Goal: Information Seeking & Learning: Learn about a topic

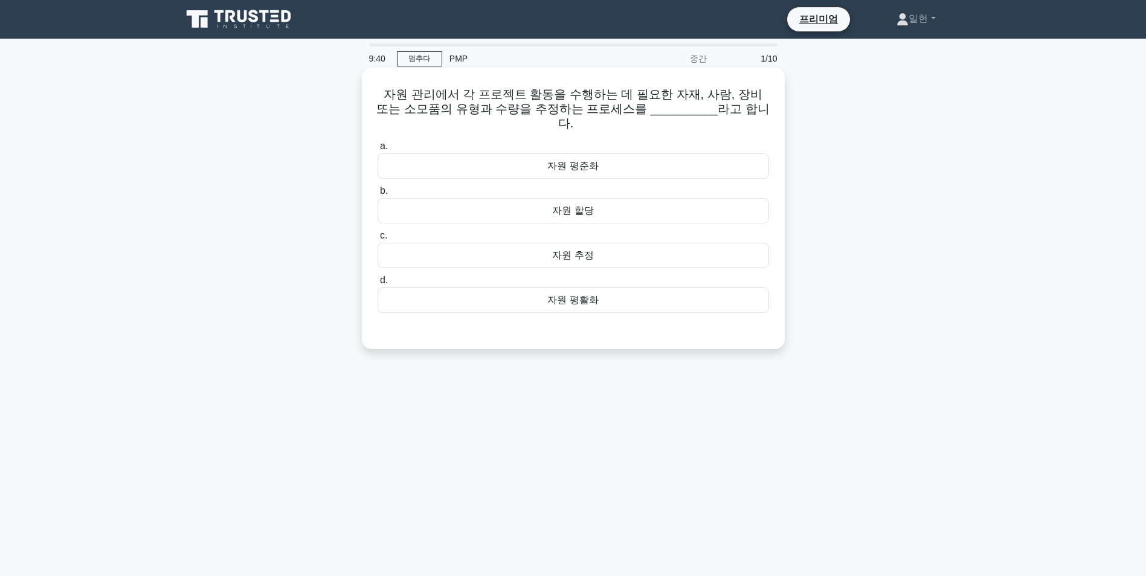
click at [560, 243] on div "자원 추정" at bounding box center [574, 255] width 392 height 25
click at [378, 240] on input "c. 자원 추정" at bounding box center [378, 236] width 0 height 8
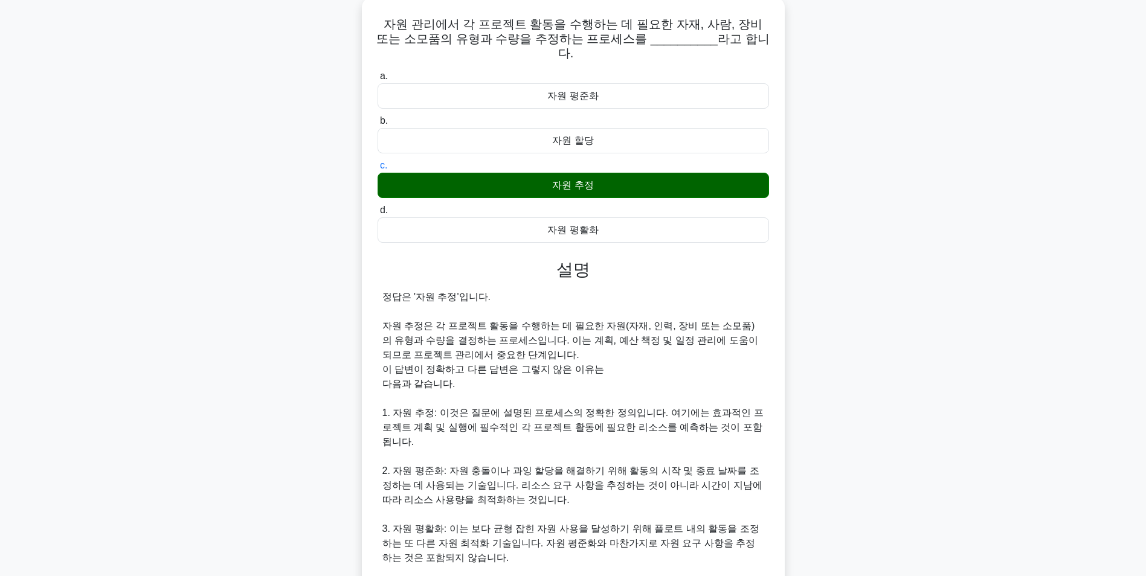
scroll to position [227, 0]
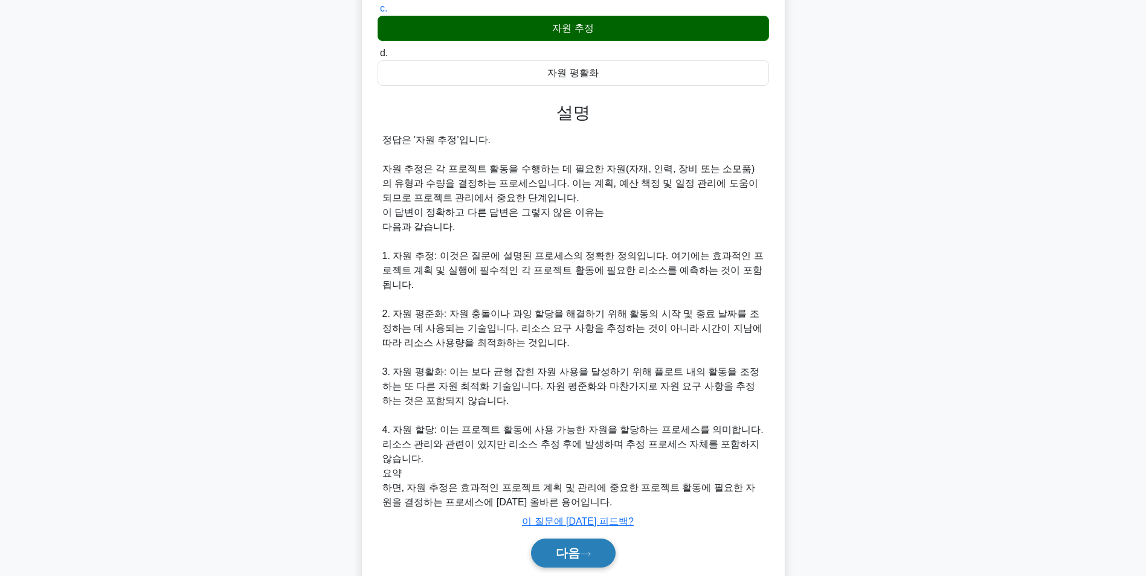
click at [586, 551] on icon at bounding box center [585, 554] width 11 height 7
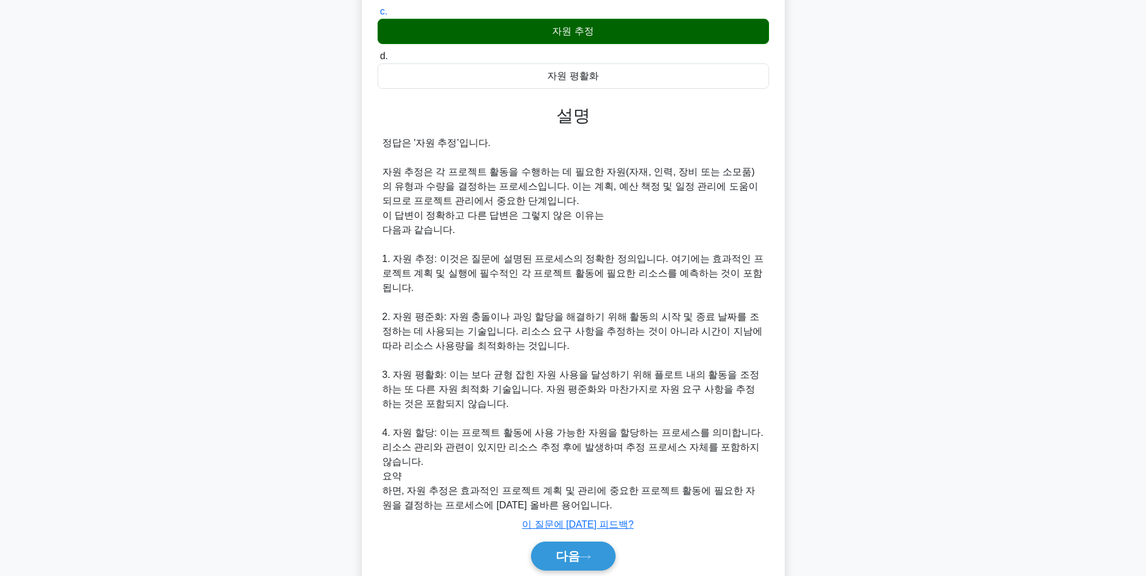
scroll to position [76, 0]
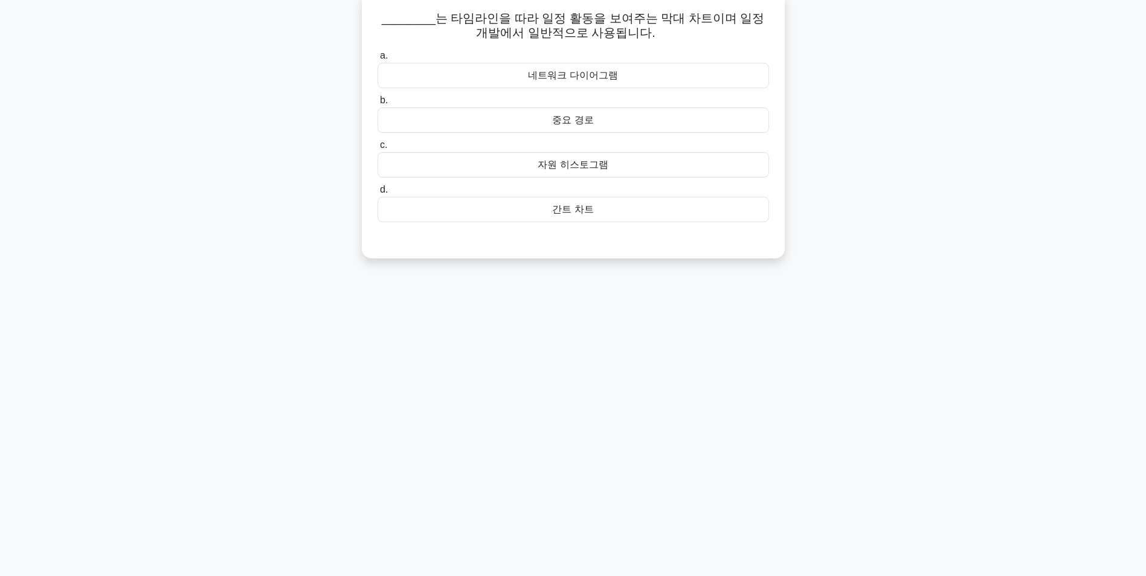
click at [606, 79] on div "네트워크 다이어그램" at bounding box center [574, 75] width 392 height 25
click at [378, 60] on input "a. 네트워크 다이어그램" at bounding box center [378, 56] width 0 height 8
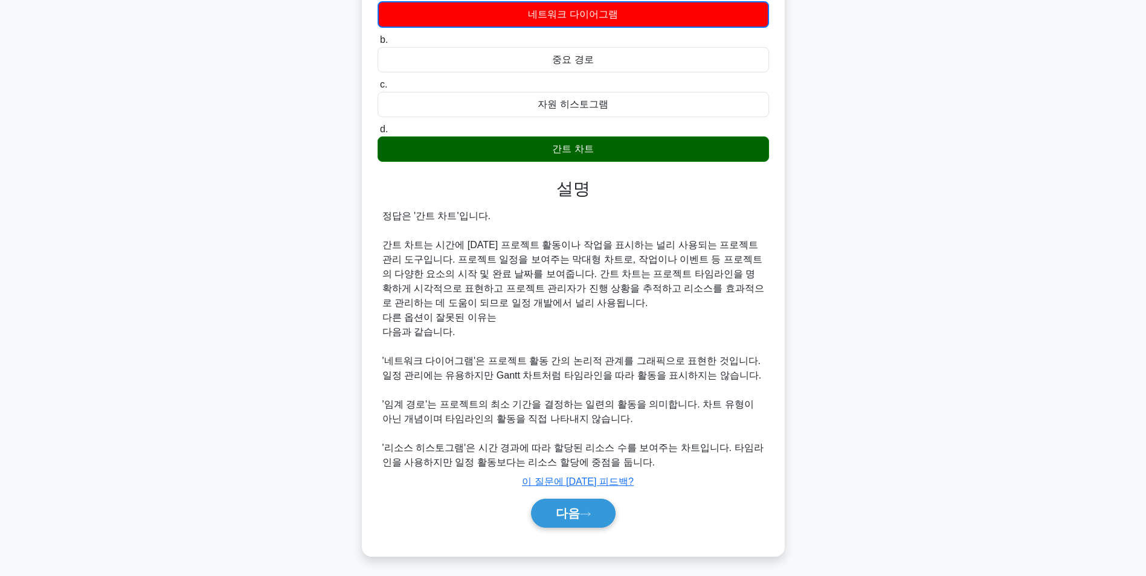
scroll to position [141, 0]
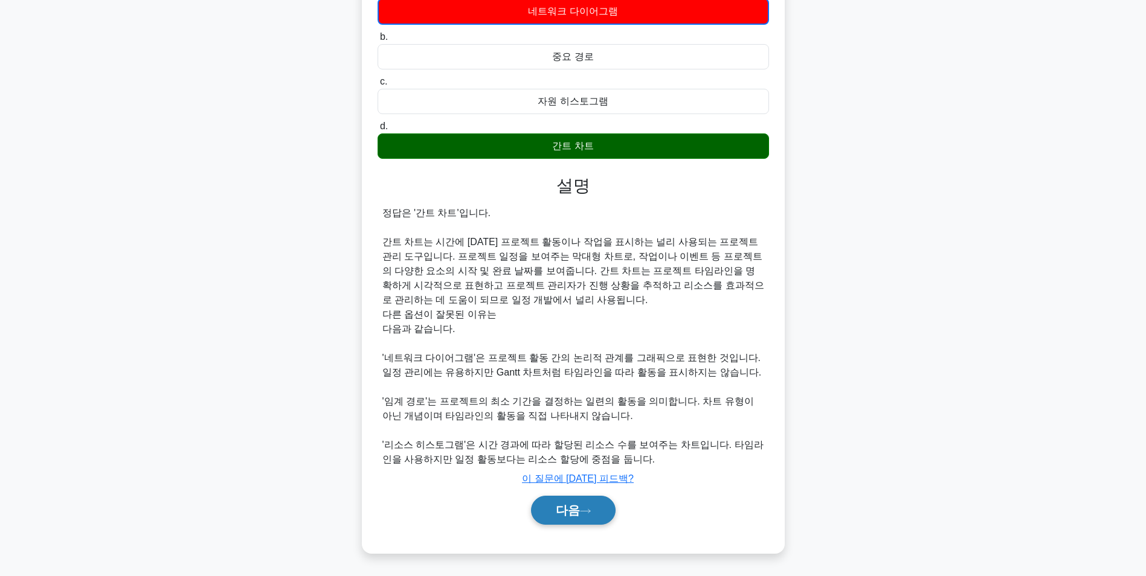
click at [571, 506] on font "다음" at bounding box center [568, 510] width 24 height 13
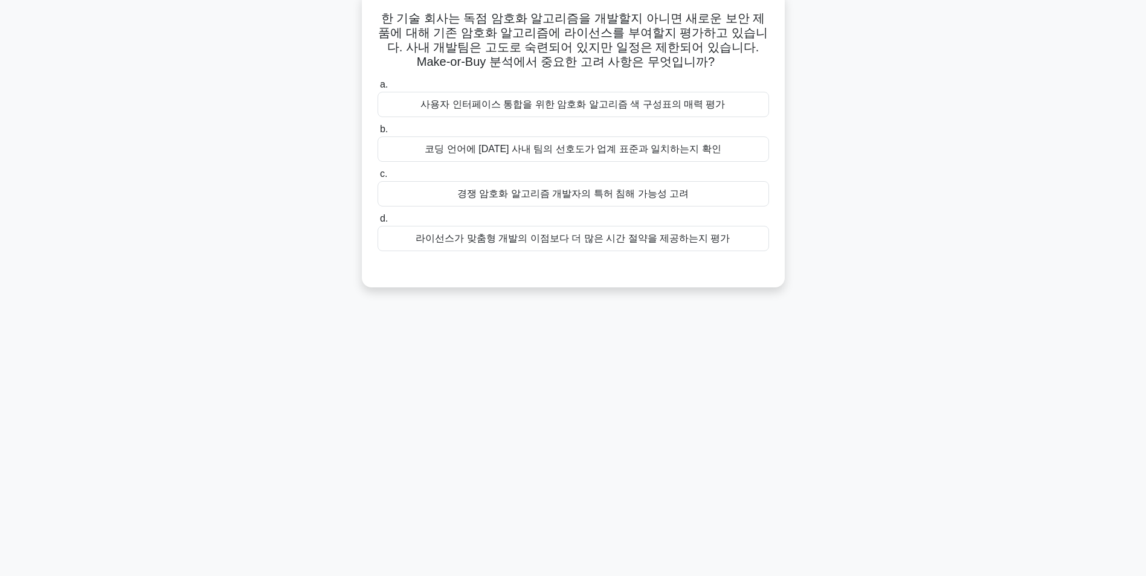
click at [613, 243] on div "라이선스가 맞춤형 개발의 이점보다 더 많은 시간 절약을 제공하는지 평가" at bounding box center [574, 238] width 392 height 25
click at [378, 223] on input "d. 라이선스가 맞춤형 개발의 이점보다 더 많은 시간 절약을 제공하는지 평가" at bounding box center [378, 219] width 0 height 8
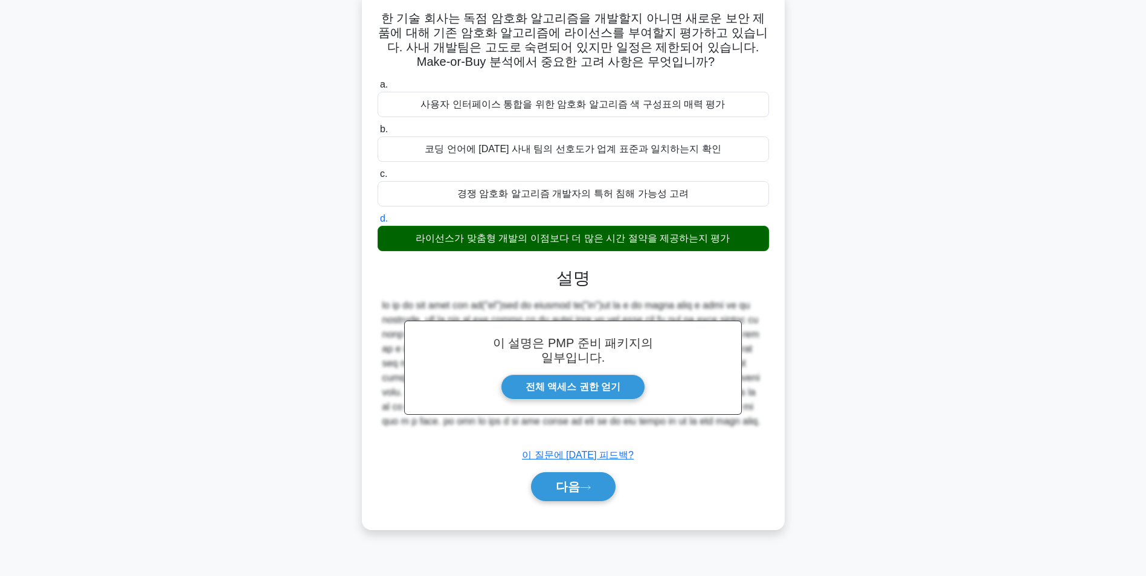
scroll to position [140, 0]
click at [590, 502] on button "다음" at bounding box center [573, 487] width 85 height 29
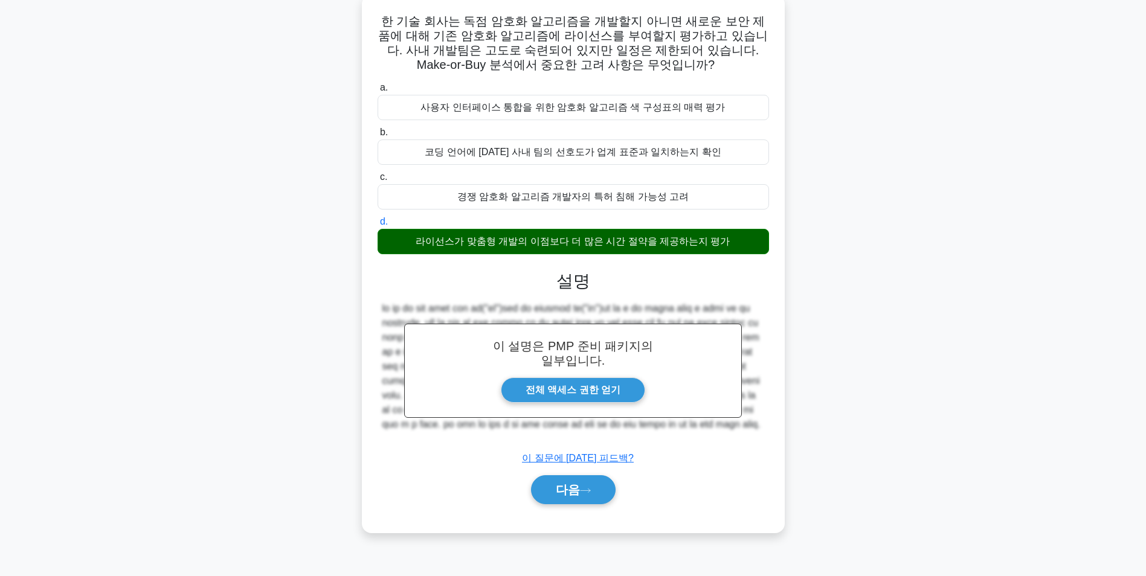
scroll to position [76, 0]
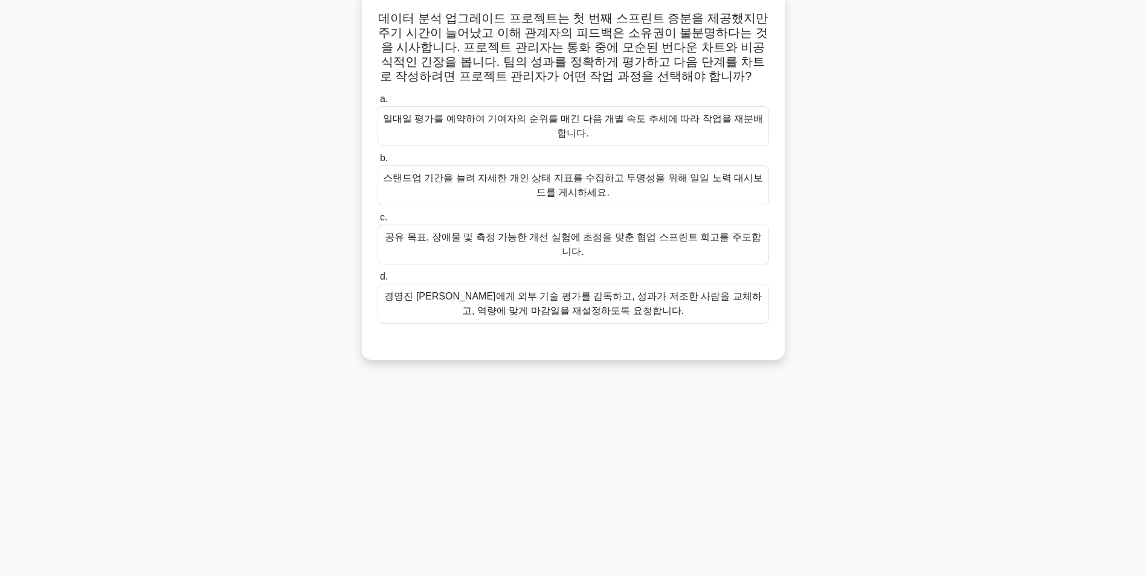
click at [601, 242] on div "공유 목표, 장애물 및 측정 가능한 개선 실험에 초점을 맞춘 협업 스프린트 회고를 주도합니다." at bounding box center [574, 245] width 392 height 40
click at [378, 222] on input "c. 공유 목표, 장애물 및 측정 가능한 개선 실험에 초점을 맞춘 협업 스프린트 회고를 주도합니다." at bounding box center [378, 218] width 0 height 8
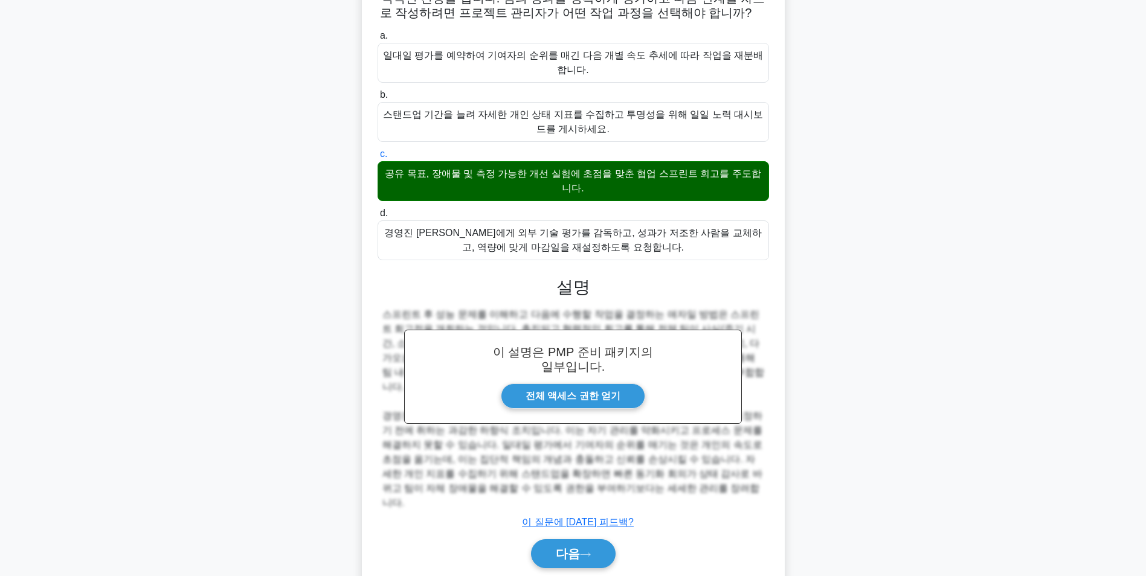
scroll to position [140, 0]
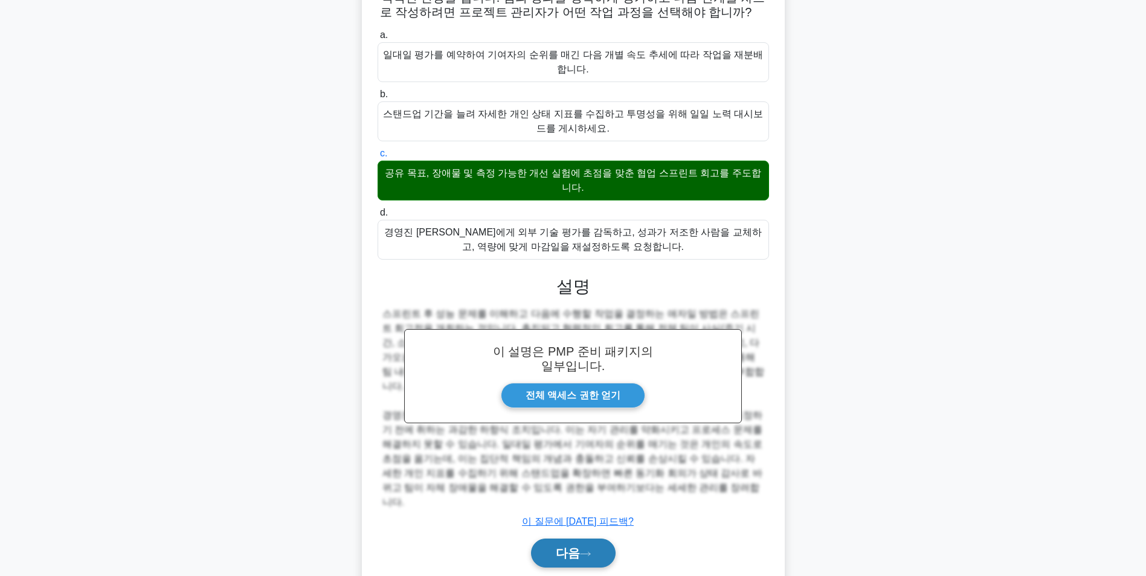
click at [591, 539] on button "다음" at bounding box center [573, 553] width 85 height 29
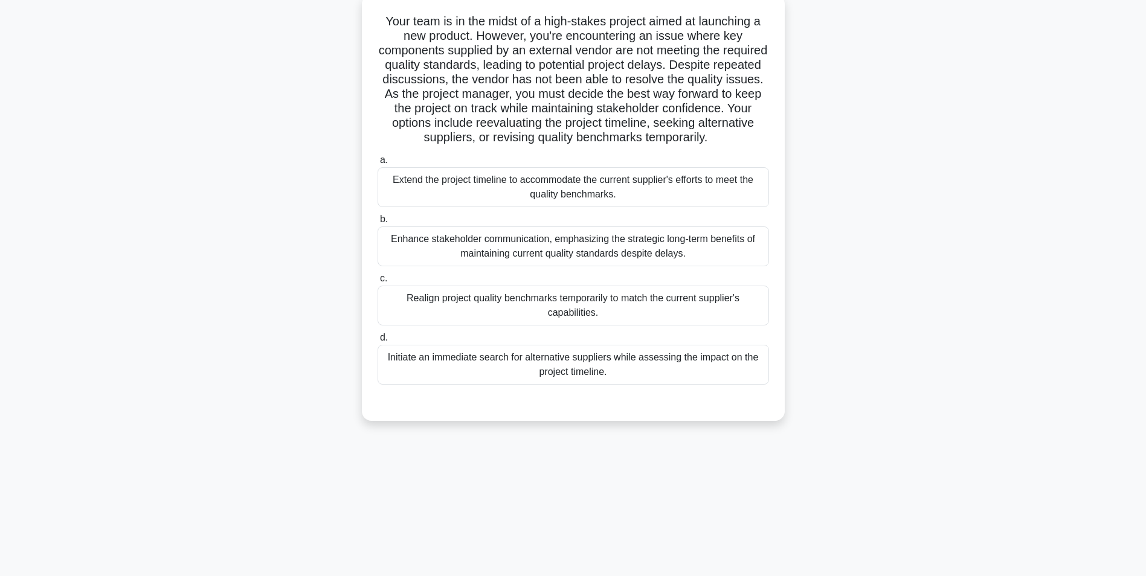
scroll to position [76, 0]
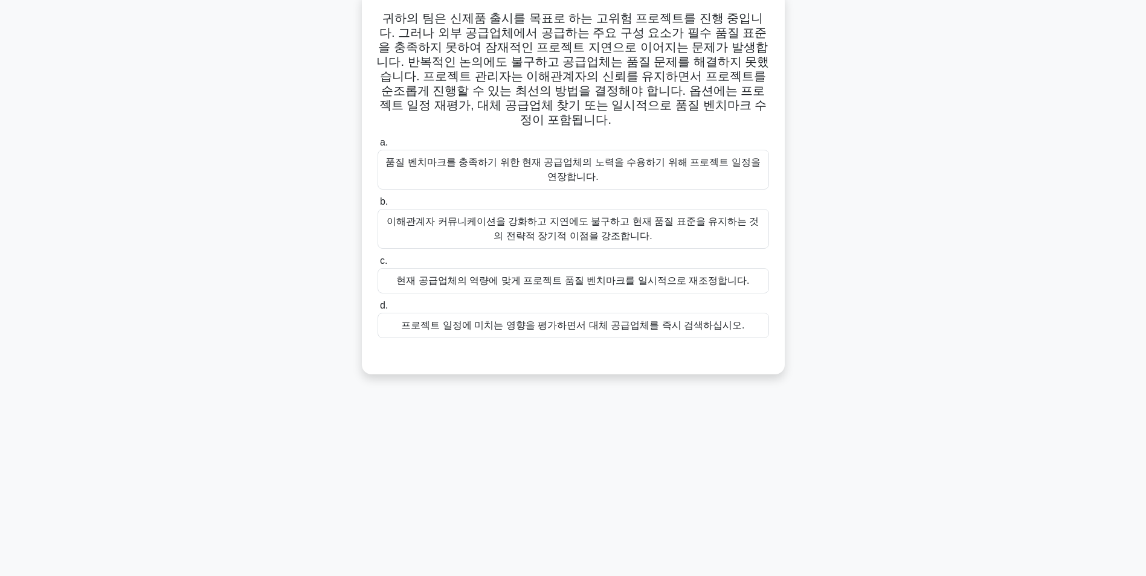
click at [575, 318] on div "프로젝트 일정에 미치는 영향을 평가하면서 대체 공급업체를 즉시 검색하십시오." at bounding box center [574, 325] width 392 height 25
click at [378, 310] on input "d. 프로젝트 일정에 미치는 영향을 평가하면서 대체 공급업체를 즉시 검색하십시오." at bounding box center [378, 306] width 0 height 8
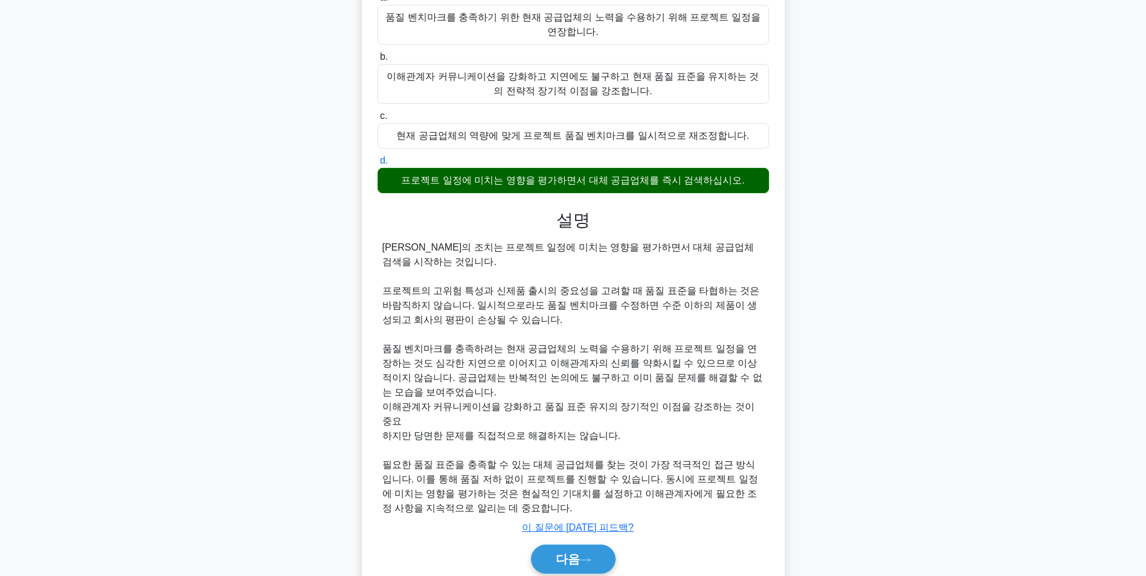
scroll to position [242, 0]
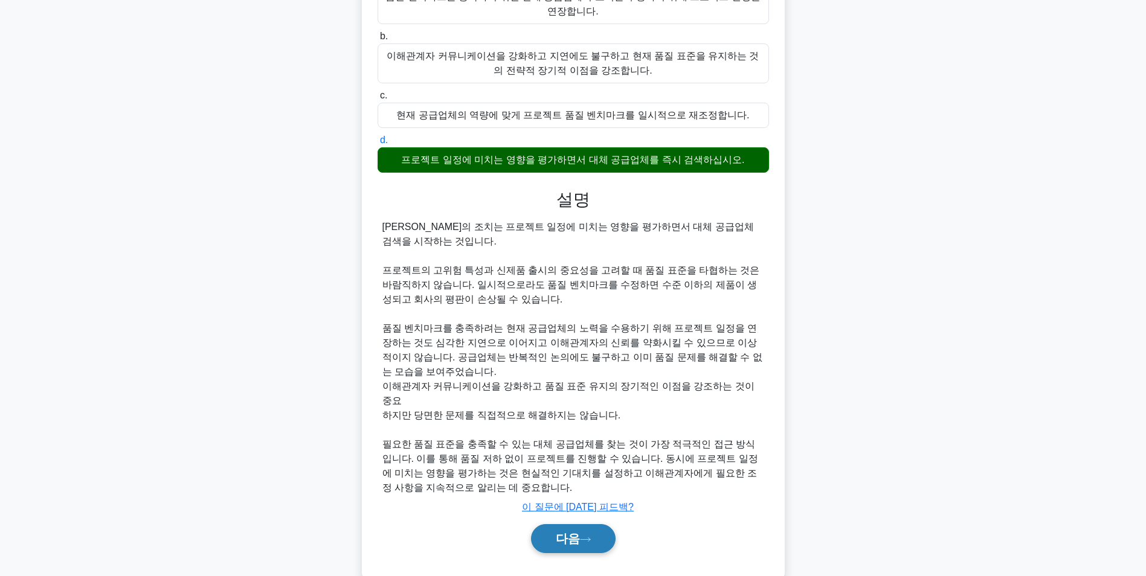
click at [580, 537] on icon at bounding box center [585, 540] width 11 height 7
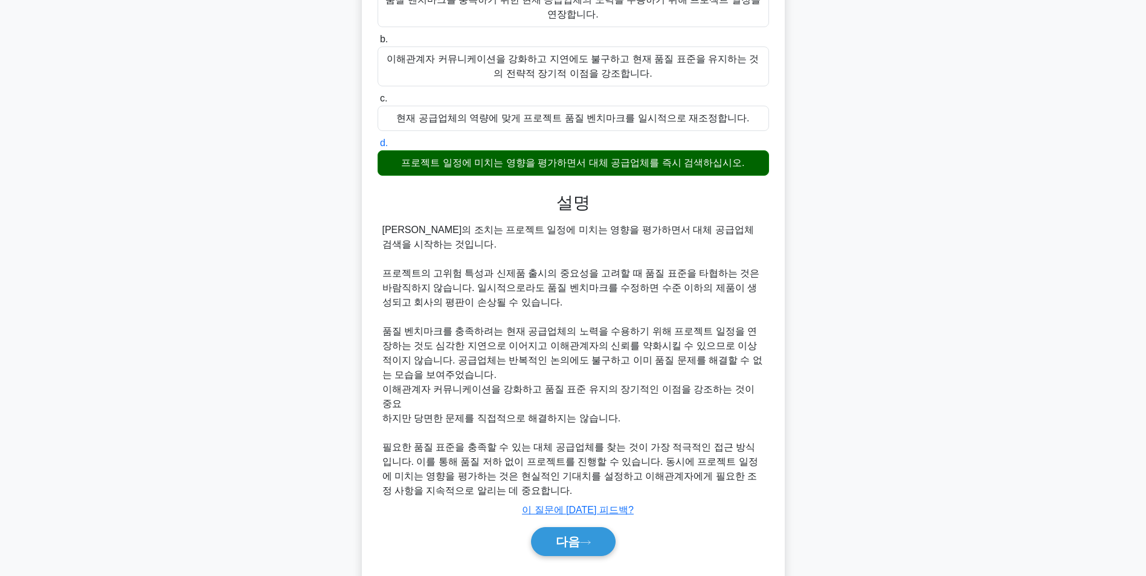
scroll to position [76, 0]
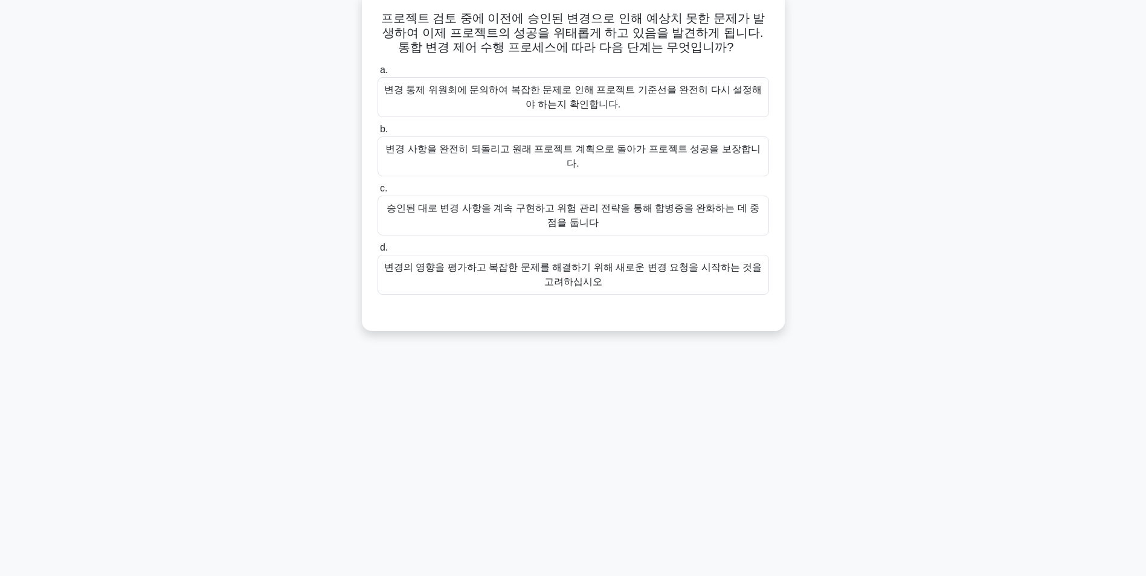
click at [553, 94] on div "변경 통제 위원회에 문의하여 복잡한 문제로 인해 프로젝트 기준선을 완전히 다시 설정해야 하는지 확인합니다." at bounding box center [574, 97] width 392 height 40
click at [378, 74] on input "a. 변경 통제 위원회에 문의하여 복잡한 문제로 인해 프로젝트 기준선을 완전히 다시 설정해야 하는지 확인합니다." at bounding box center [378, 70] width 0 height 8
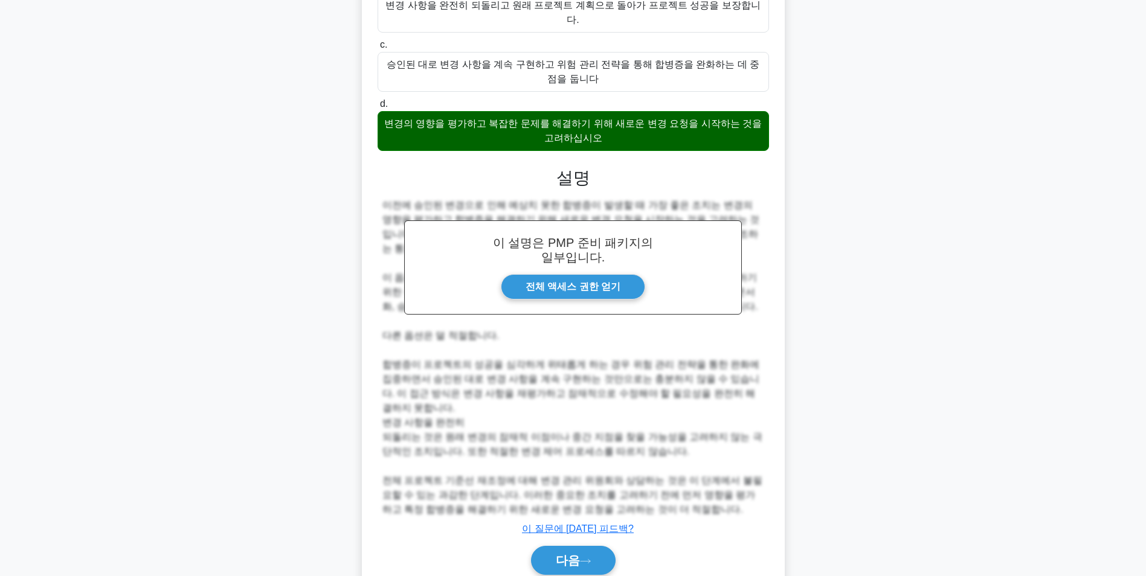
scroll to position [243, 0]
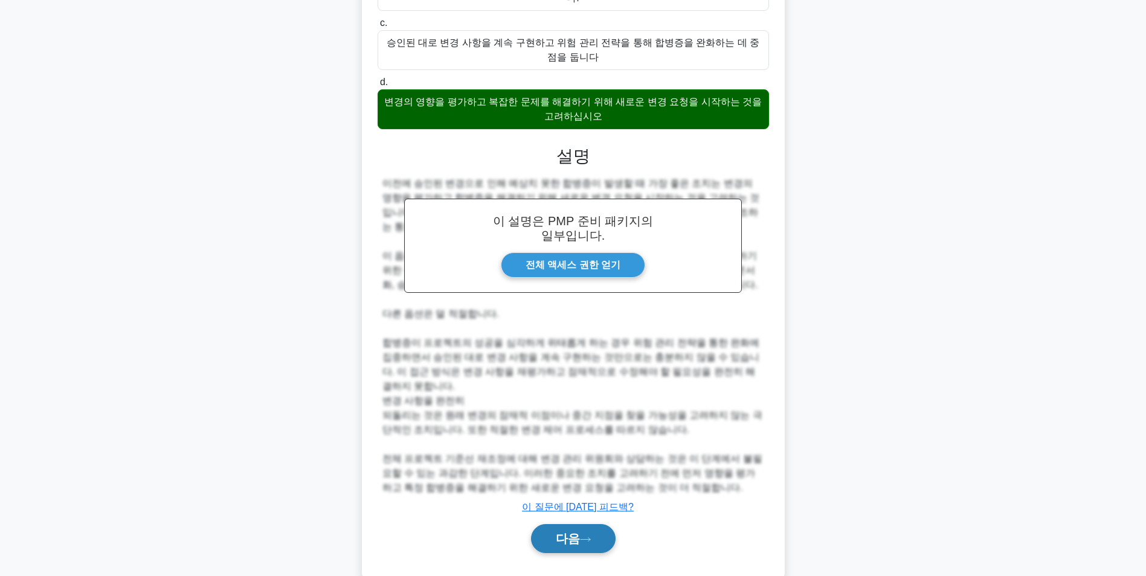
click at [589, 537] on icon at bounding box center [585, 540] width 11 height 7
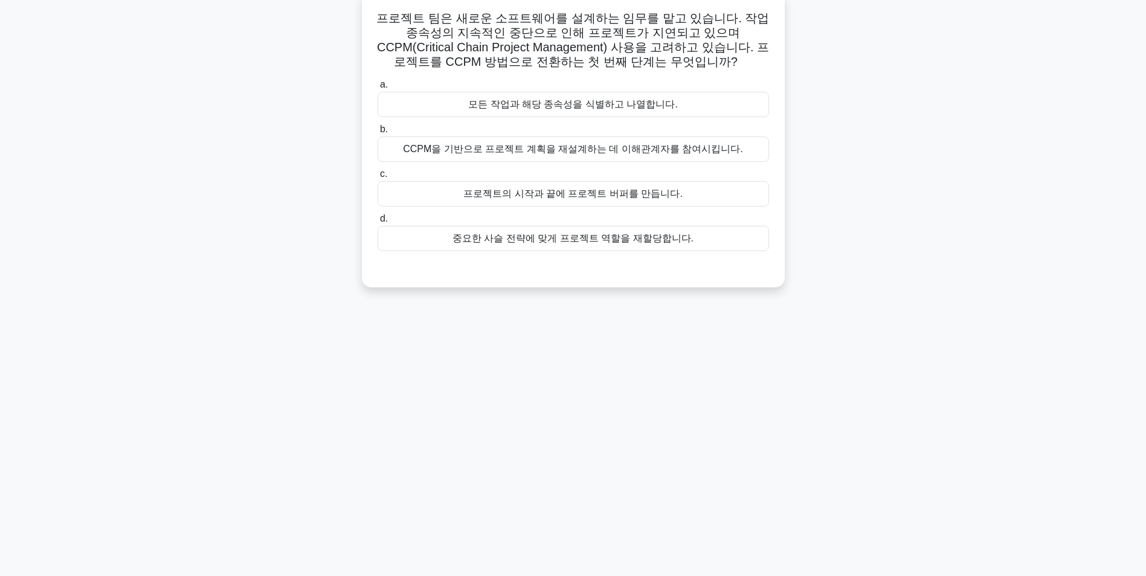
click at [587, 149] on div "CCPM을 기반으로 프로젝트 계획을 재설계하는 데 이해관계자를 참여시킵니다." at bounding box center [574, 149] width 392 height 25
click at [378, 134] on input "b. CCPM을 기반으로 프로젝트 계획을 재설계하는 데 이해관계자를 참여시킵니다." at bounding box center [378, 130] width 0 height 8
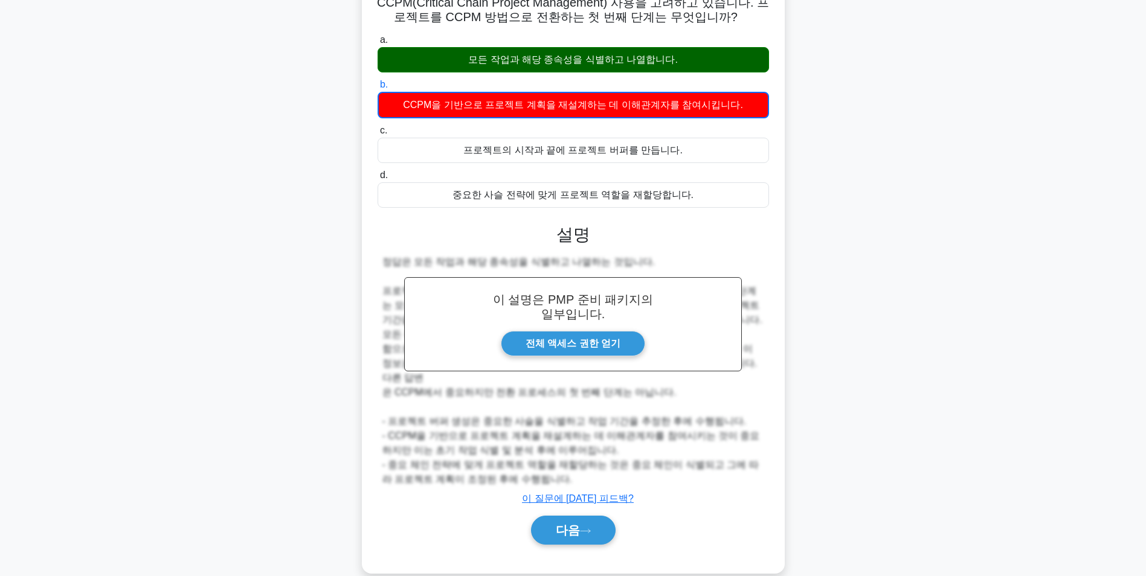
scroll to position [141, 0]
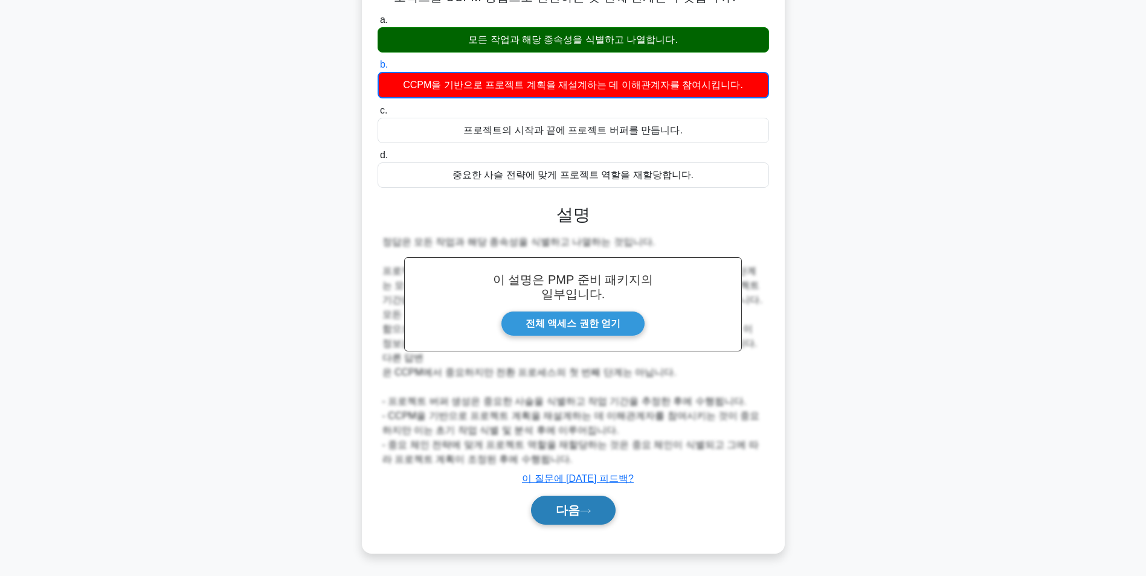
click at [593, 513] on button "다음" at bounding box center [573, 510] width 85 height 29
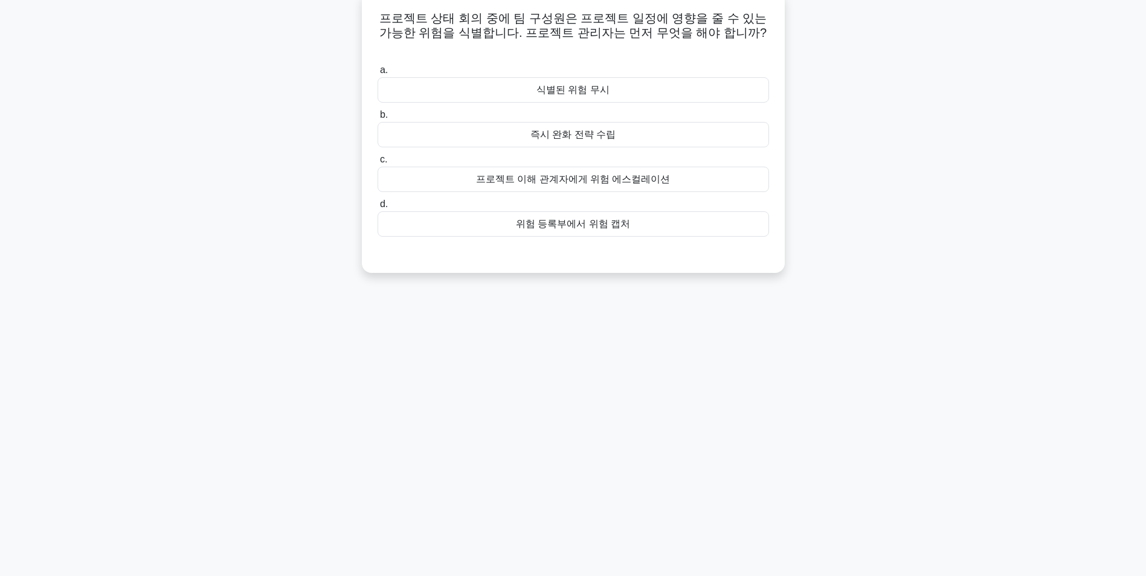
click at [630, 215] on div "위험 등록부에서 위험 캡처" at bounding box center [574, 223] width 392 height 25
click at [378, 208] on input "d. 위험 등록부에서 위험 캡처" at bounding box center [378, 205] width 0 height 8
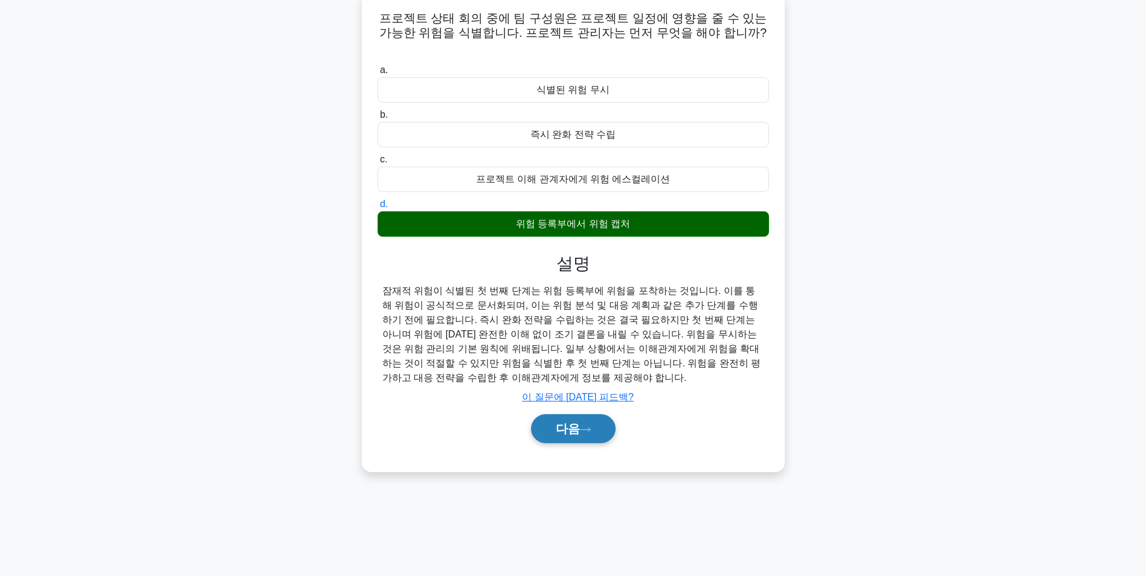
click at [578, 422] on font "다음" at bounding box center [568, 428] width 24 height 13
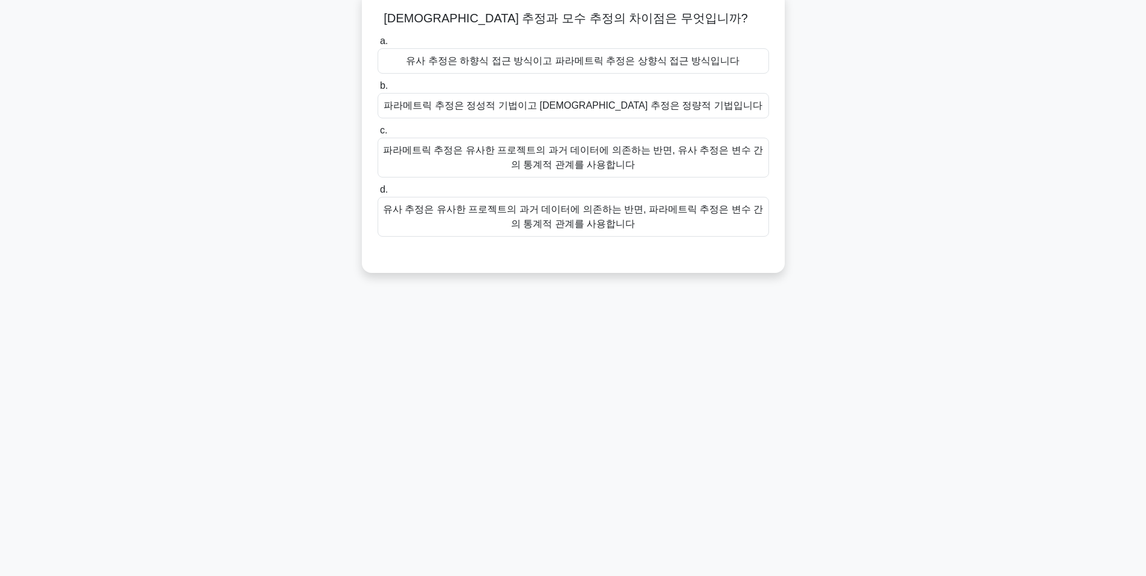
click at [689, 221] on div "유사 추정은 유사한 프로젝트의 과거 데이터에 의존하는 반면, 파라메트릭 추정은 변수 간의 통계적 관계를 사용합니다" at bounding box center [574, 217] width 392 height 40
click at [378, 194] on input "d. 유사 추정은 유사한 프로젝트의 과거 데이터에 의존하는 반면, 파라메트릭 추정은 변수 간의 통계적 관계를 사용합니다" at bounding box center [378, 190] width 0 height 8
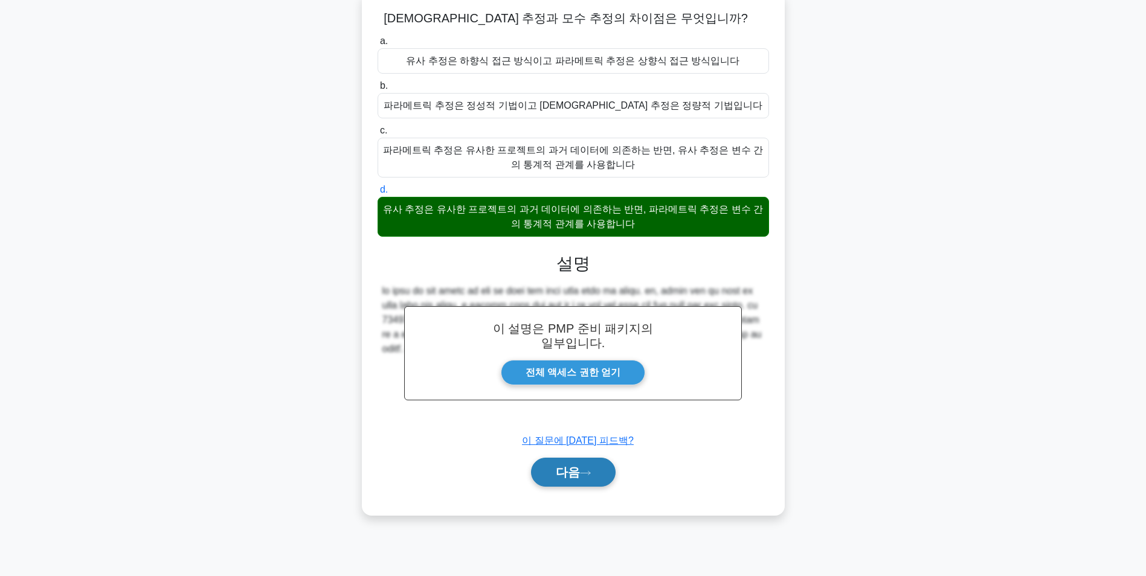
click at [578, 460] on button "다음" at bounding box center [573, 472] width 85 height 29
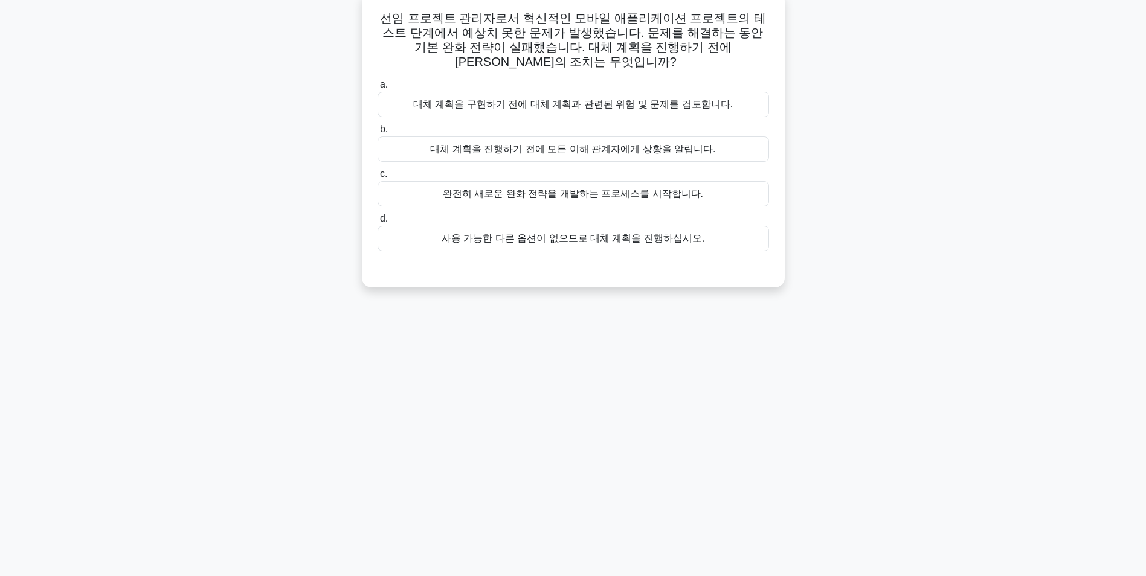
click at [578, 94] on div "대체 계획을 구현하기 전에 대체 계획과 관련된 위험 및 문제를 검토합니다." at bounding box center [574, 104] width 392 height 25
click at [378, 89] on input "a. 대체 계획을 구현하기 전에 대체 계획과 관련된 위험 및 문제를 검토합니다." at bounding box center [378, 85] width 0 height 8
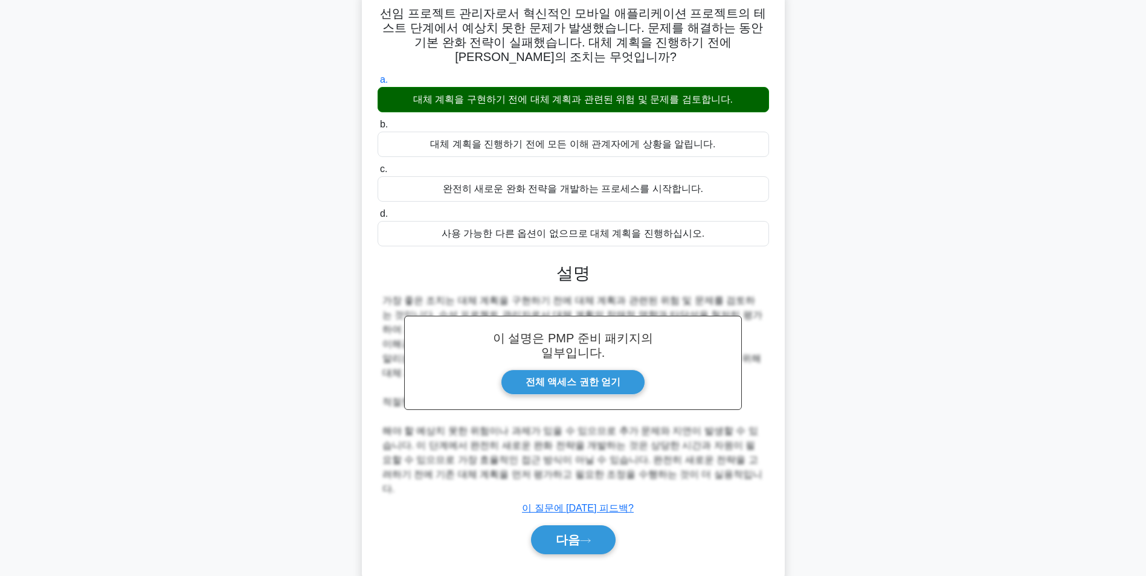
scroll to position [82, 0]
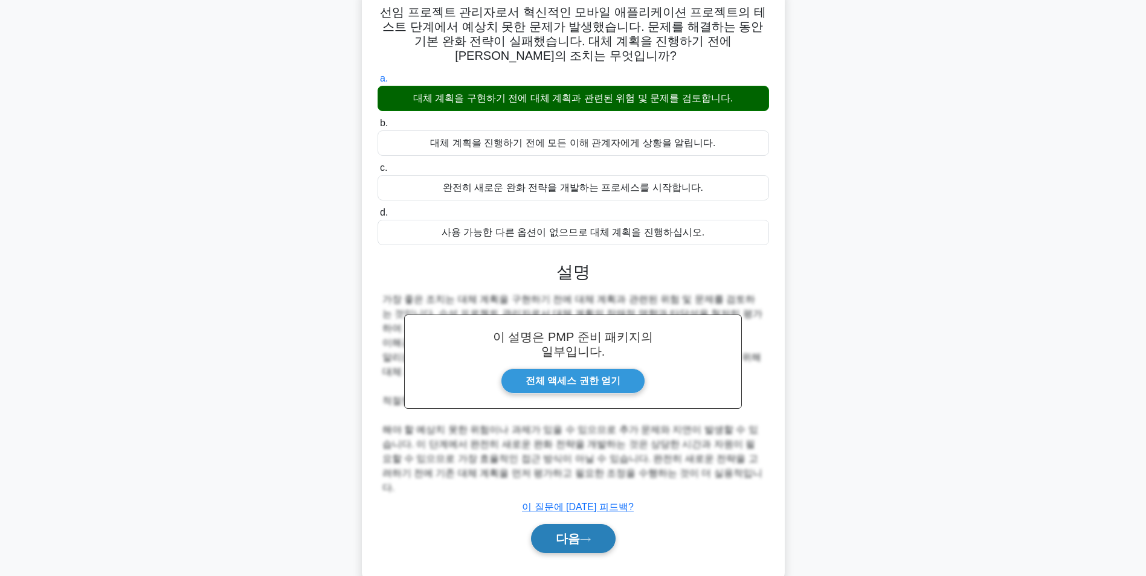
click at [579, 532] on font "다음" at bounding box center [568, 538] width 24 height 13
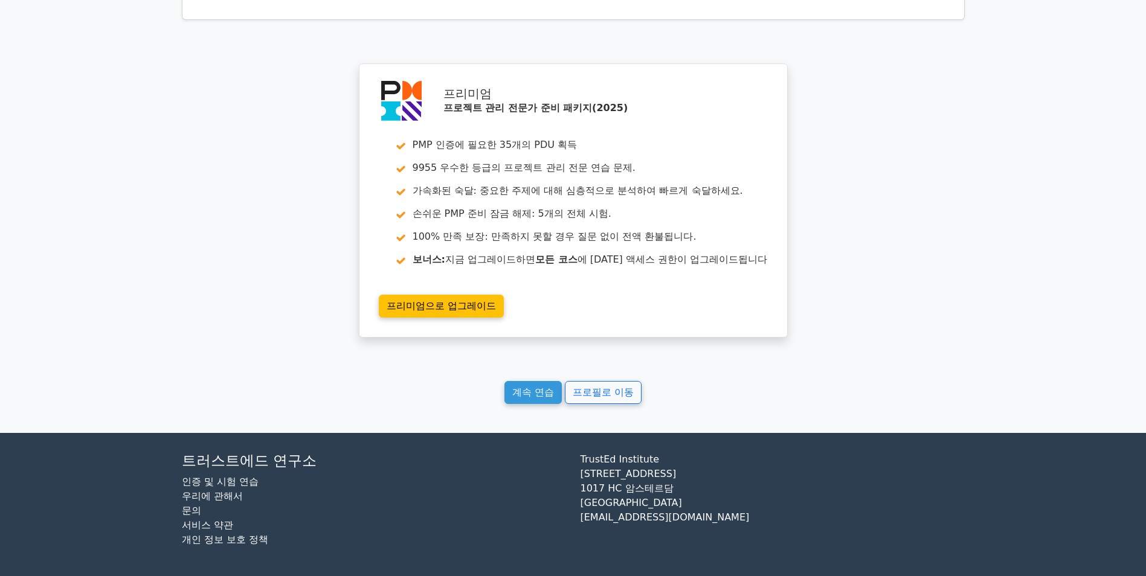
scroll to position [2164, 0]
click at [526, 392] on link "계속 연습" at bounding box center [533, 392] width 57 height 23
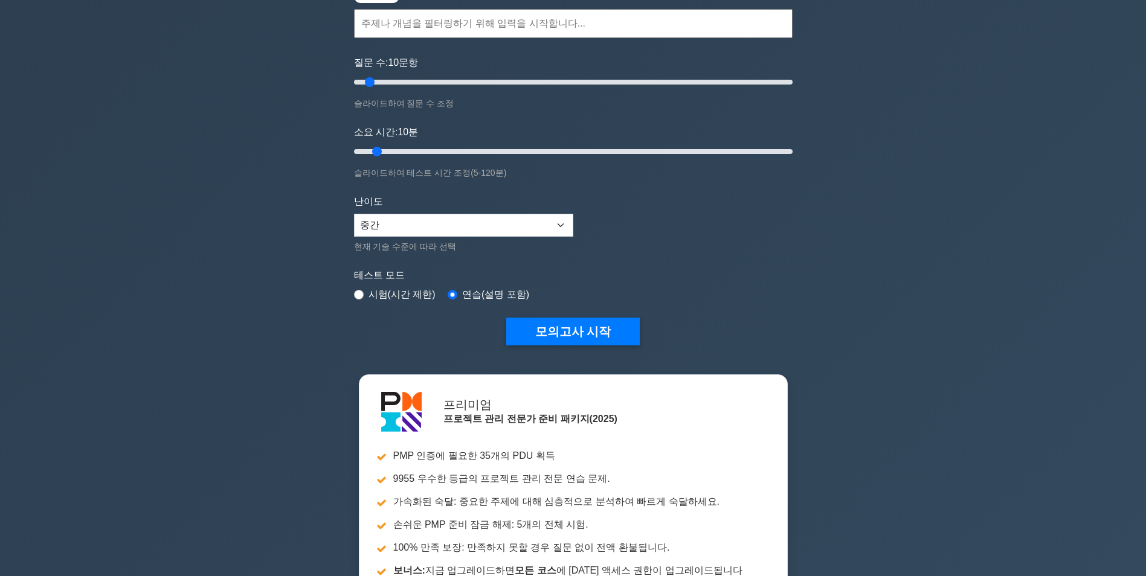
scroll to position [121, 0]
